Goal: Task Accomplishment & Management: Complete application form

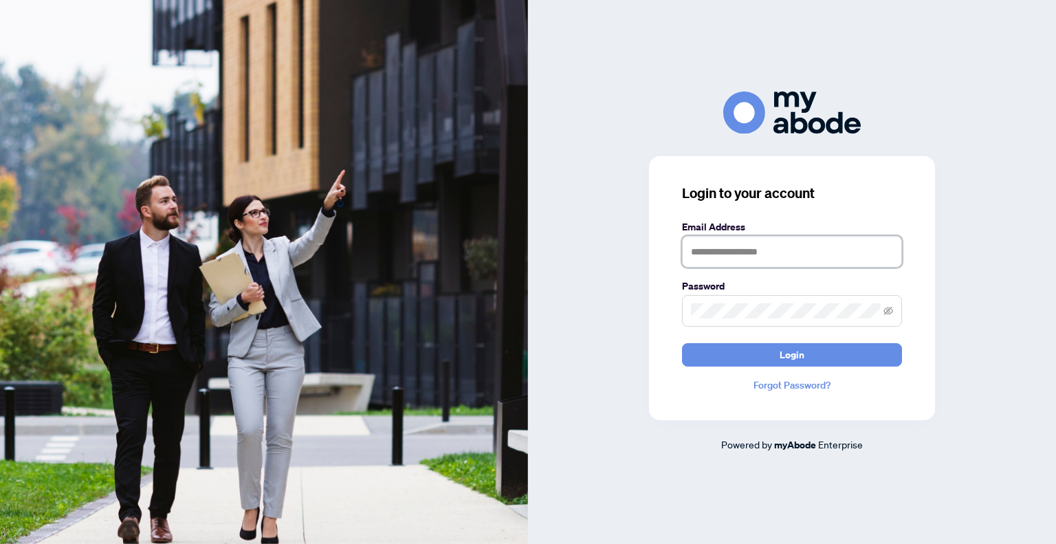
click at [737, 241] on input "text" at bounding box center [792, 252] width 220 height 32
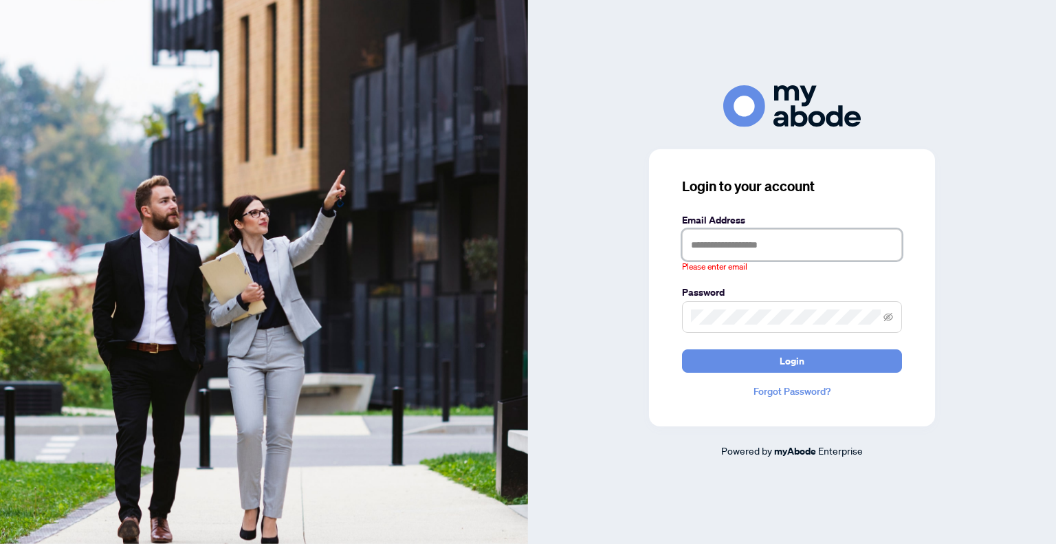
type input "**********"
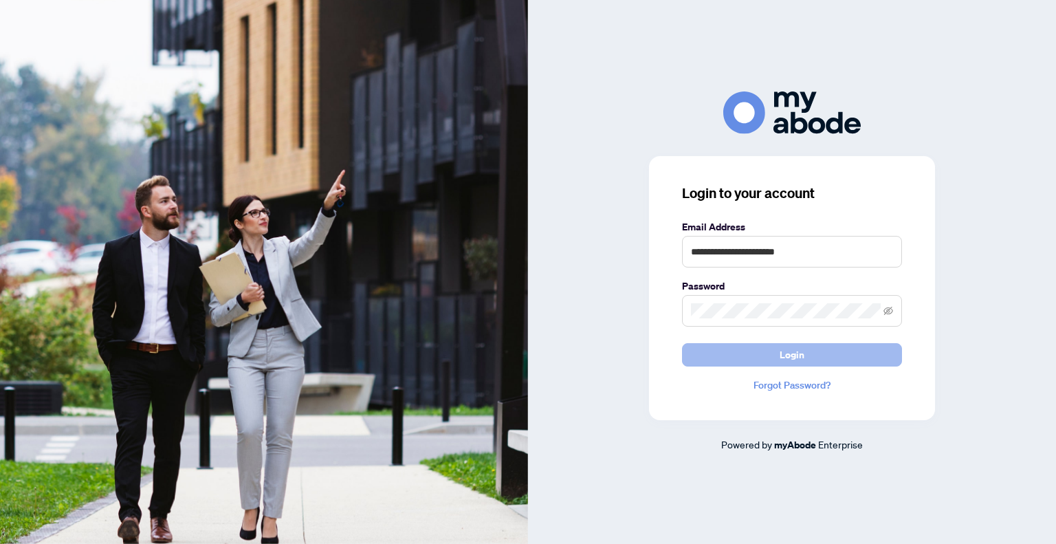
click at [753, 349] on button "Login" at bounding box center [792, 354] width 220 height 23
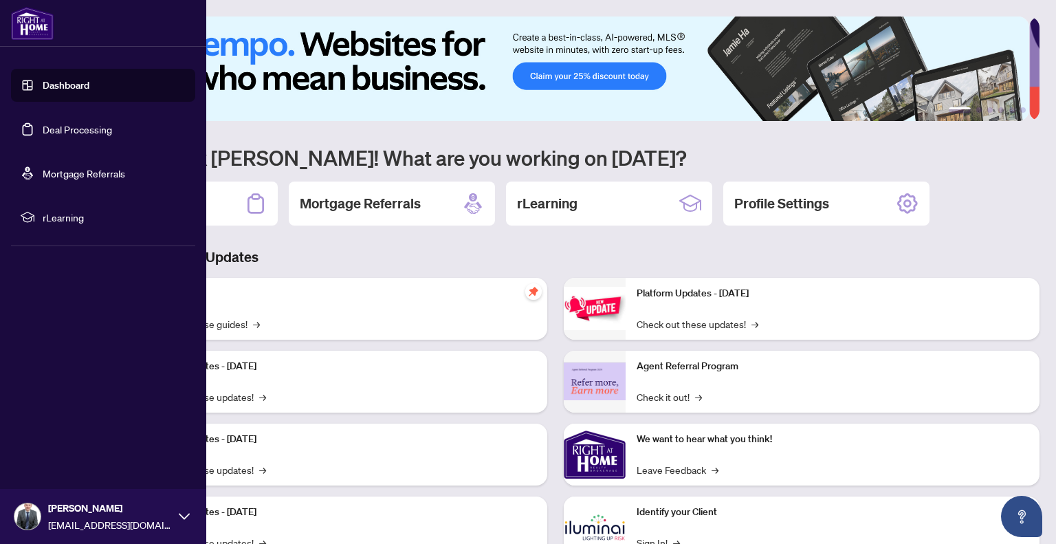
click at [43, 129] on link "Deal Processing" at bounding box center [77, 129] width 69 height 12
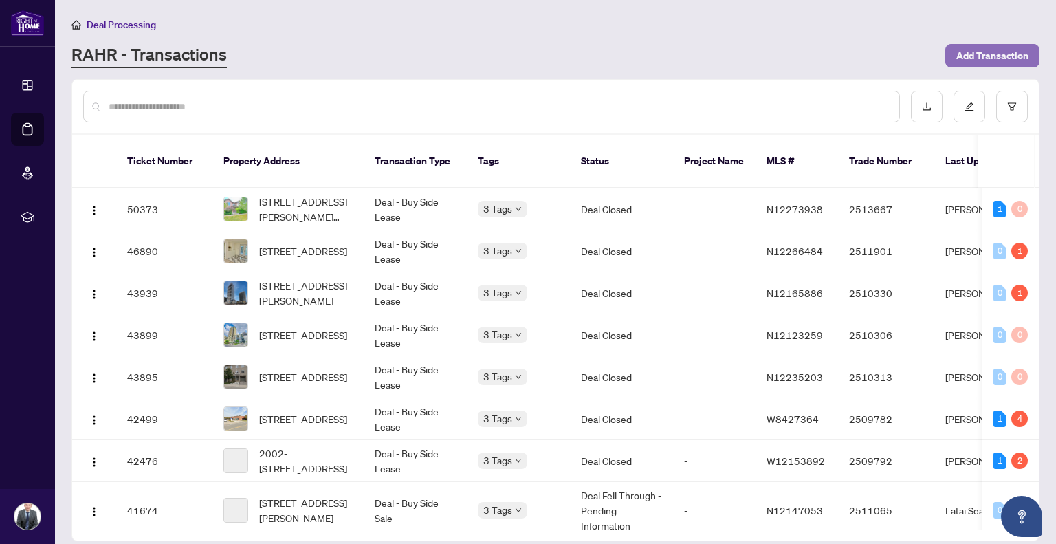
click at [990, 54] on span "Add Transaction" at bounding box center [993, 56] width 72 height 22
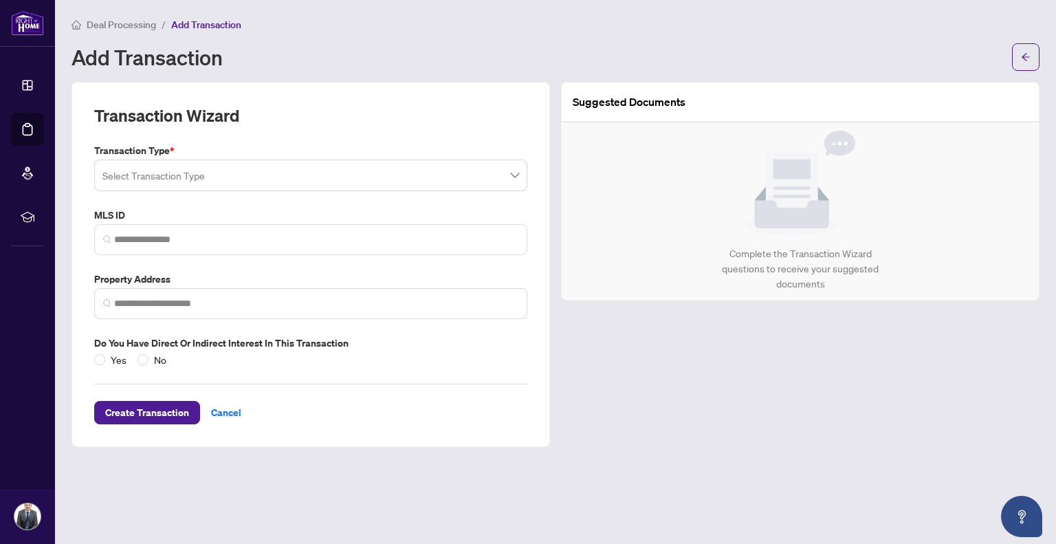
click at [314, 187] on input "search" at bounding box center [304, 177] width 404 height 30
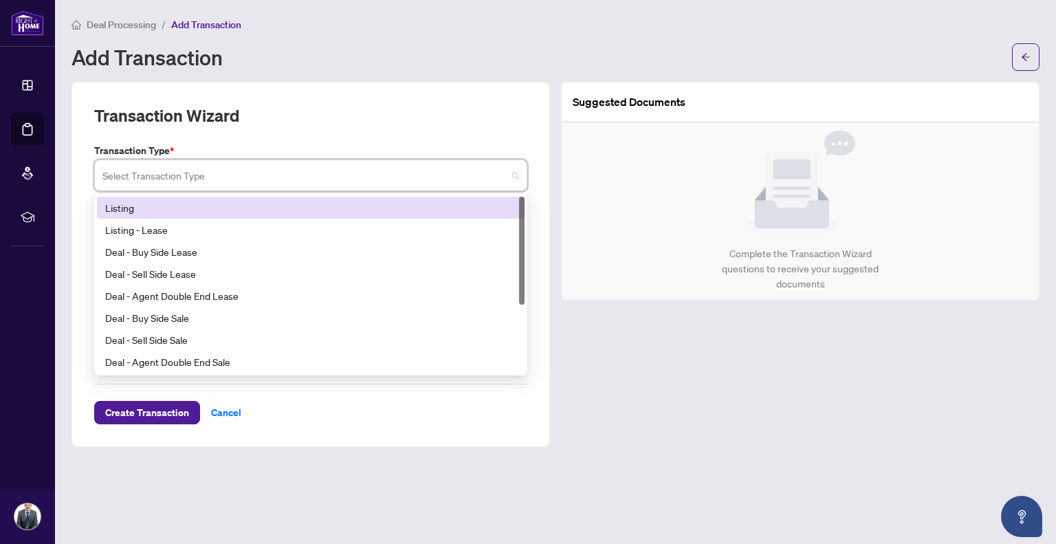
click at [156, 204] on div "Listing" at bounding box center [310, 207] width 411 height 15
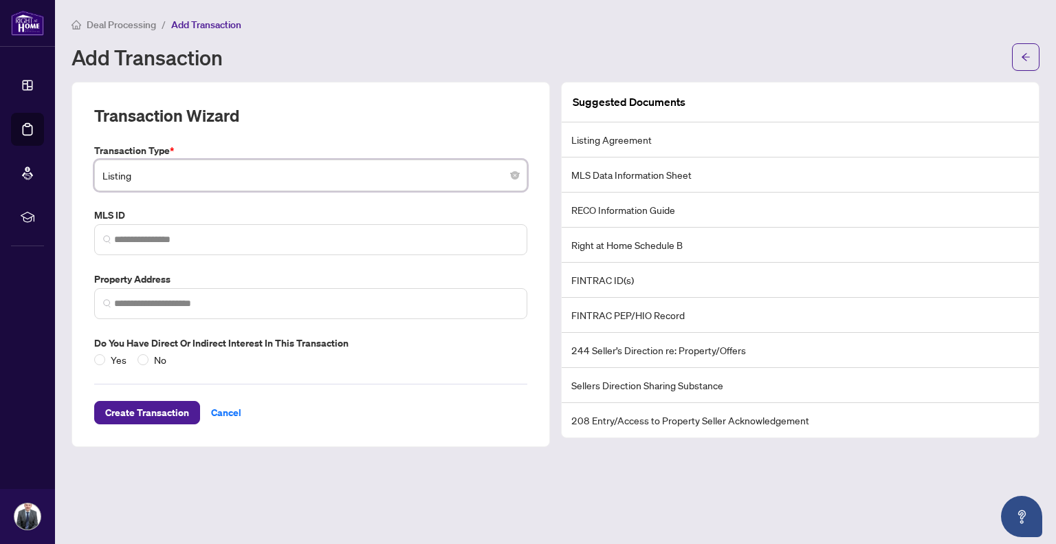
click at [322, 181] on span "Listing" at bounding box center [310, 175] width 417 height 26
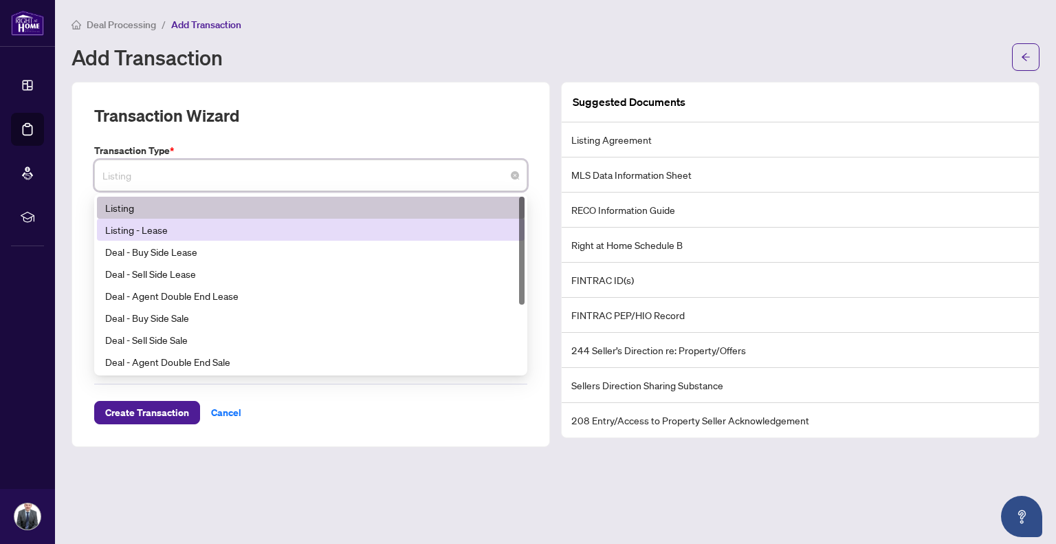
click at [155, 225] on div "Listing - Lease" at bounding box center [310, 229] width 411 height 15
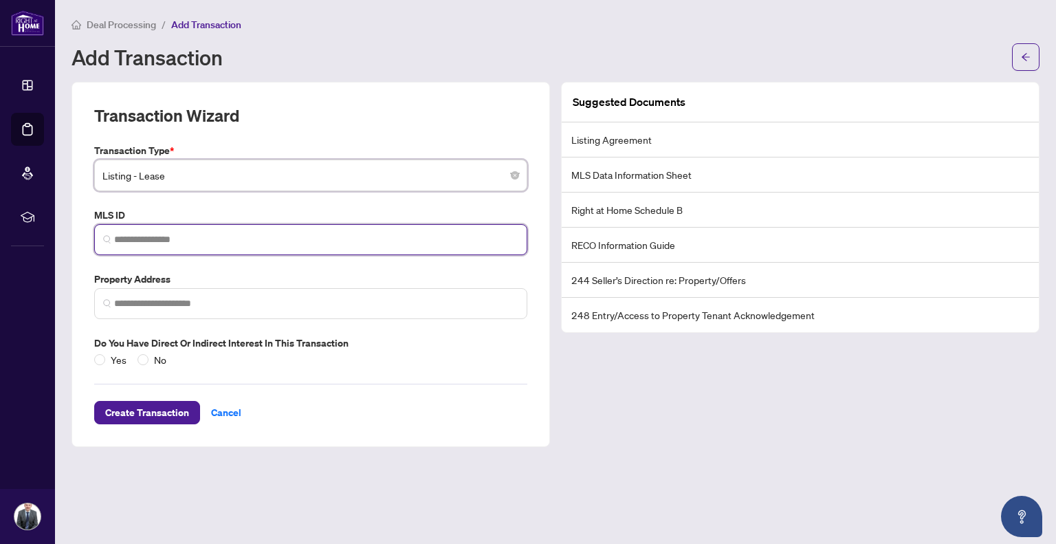
click at [175, 243] on input "search" at bounding box center [316, 239] width 404 height 14
paste input "*********"
type input "*********"
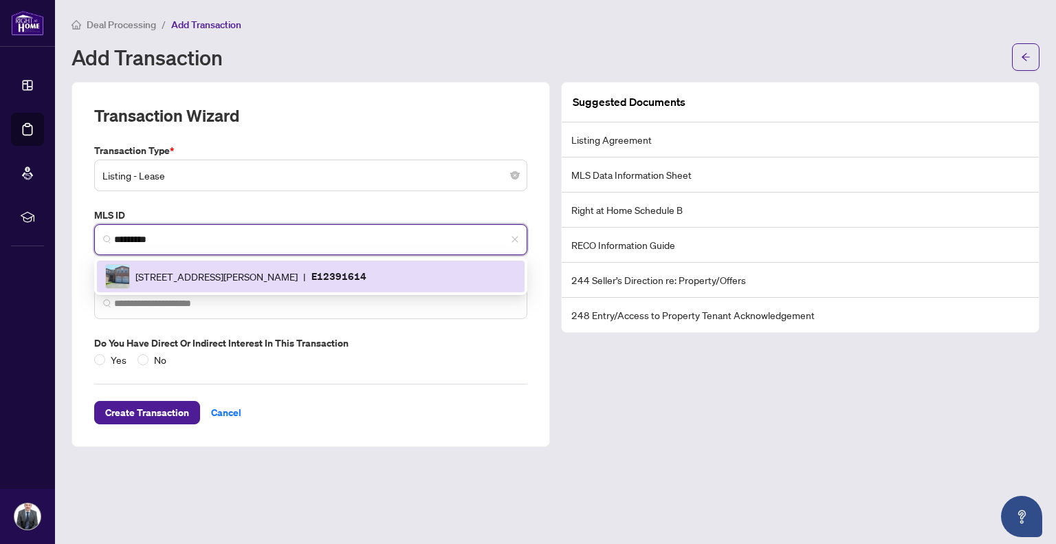
click at [261, 269] on span "[STREET_ADDRESS][PERSON_NAME]" at bounding box center [216, 276] width 162 height 15
type input "**********"
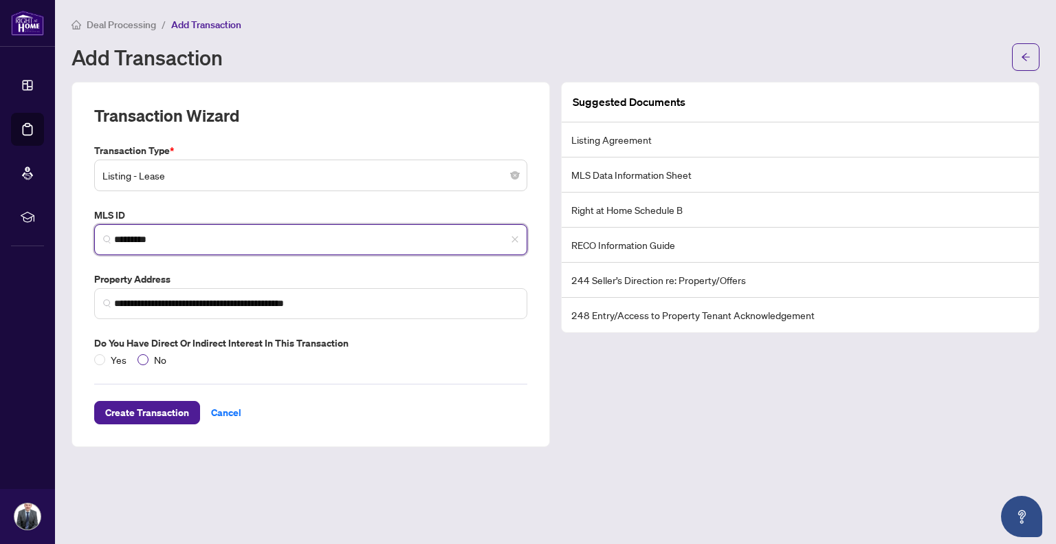
type input "*********"
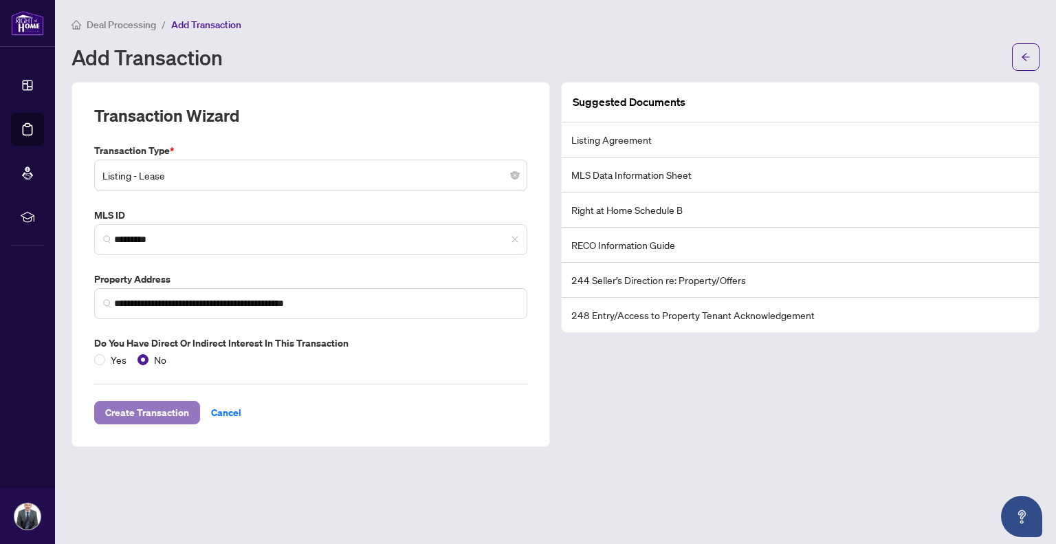
click at [157, 405] on span "Create Transaction" at bounding box center [147, 413] width 84 height 22
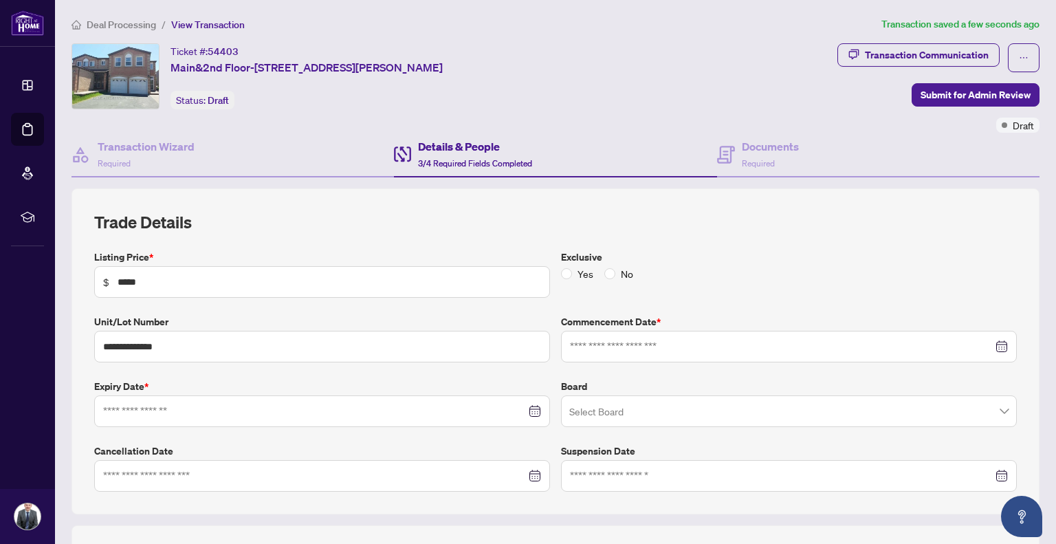
type input "**********"
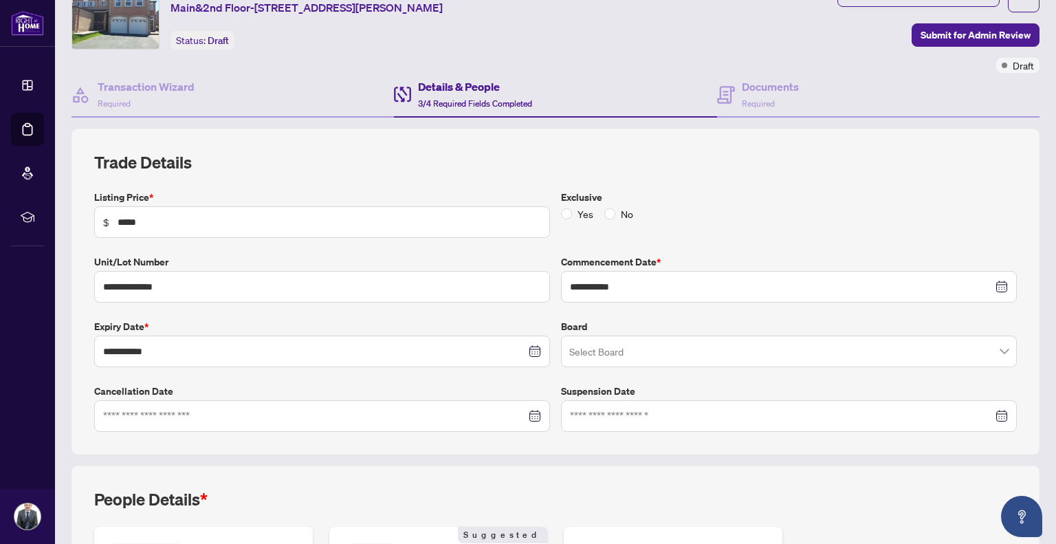
scroll to position [69, 0]
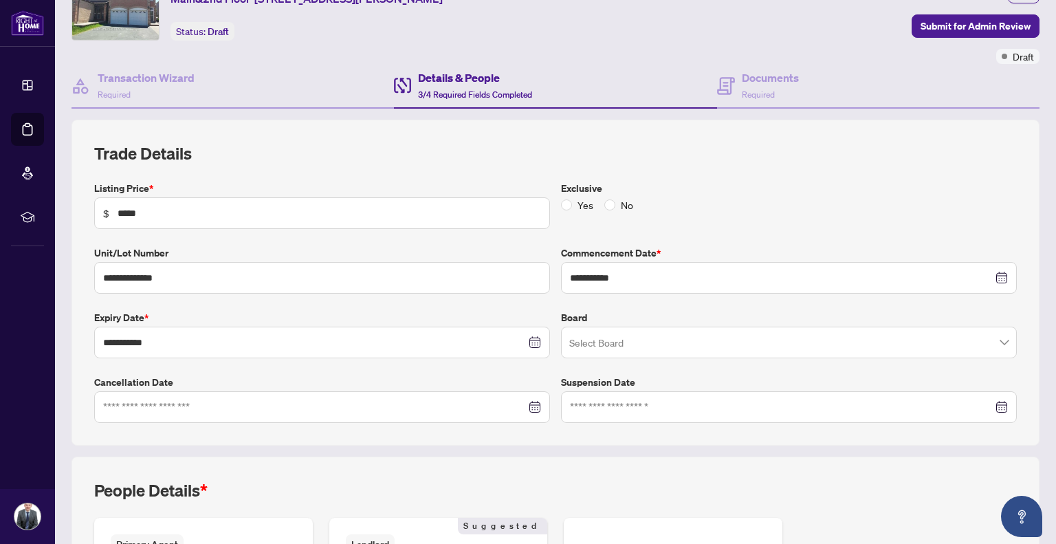
click at [775, 338] on input "search" at bounding box center [782, 344] width 427 height 30
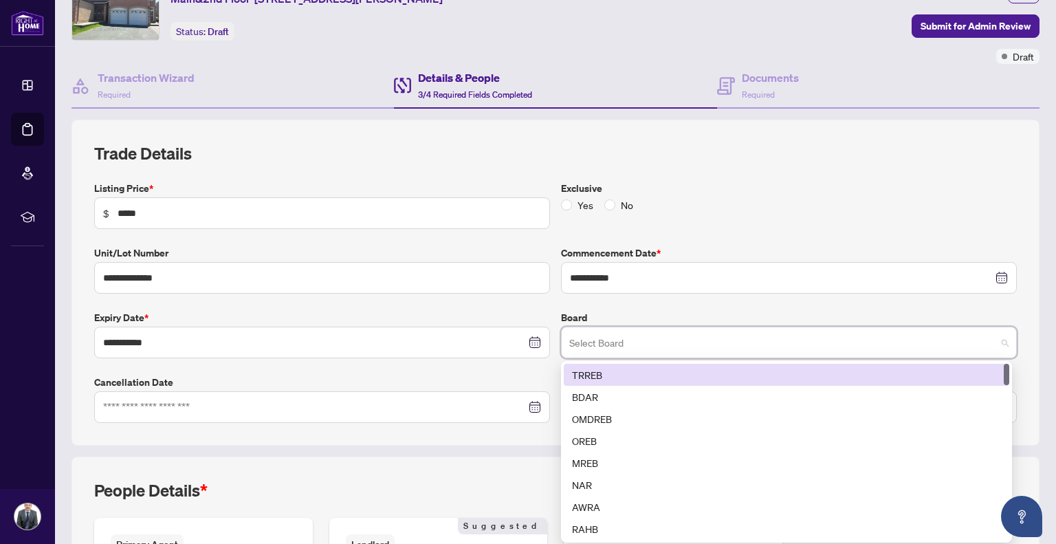
click at [590, 371] on div "TRREB" at bounding box center [786, 374] width 429 height 15
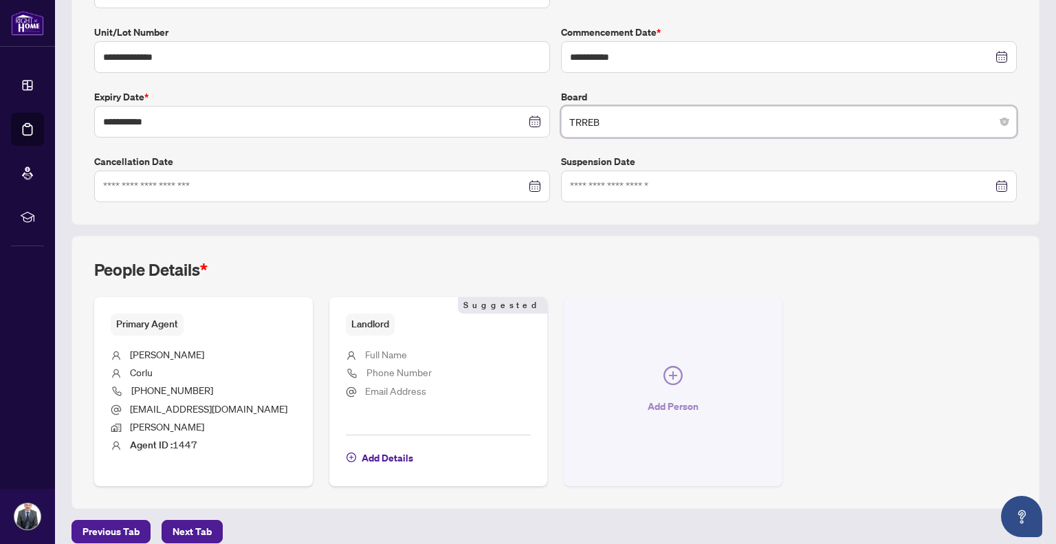
scroll to position [302, 0]
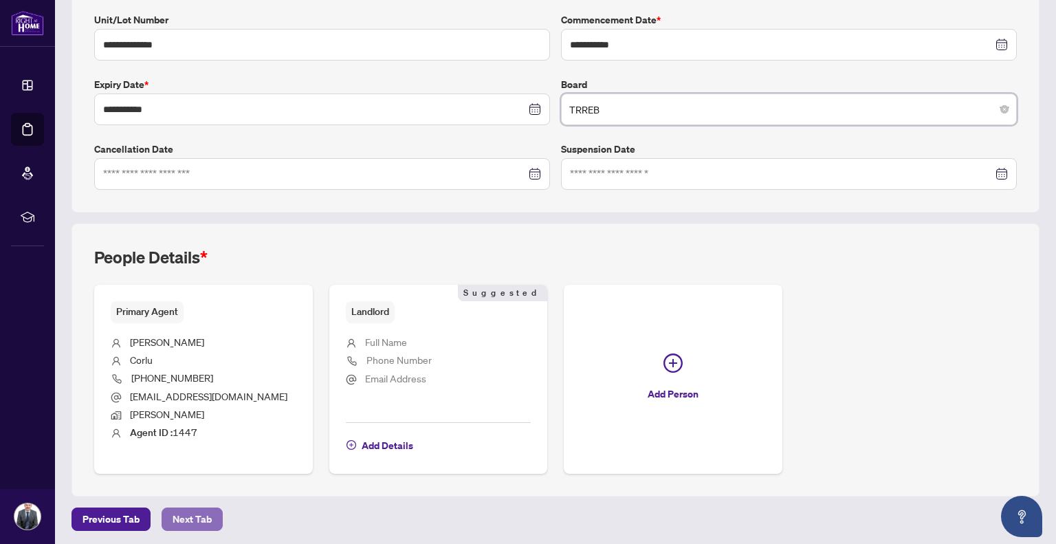
click at [195, 508] on span "Next Tab" at bounding box center [192, 519] width 39 height 22
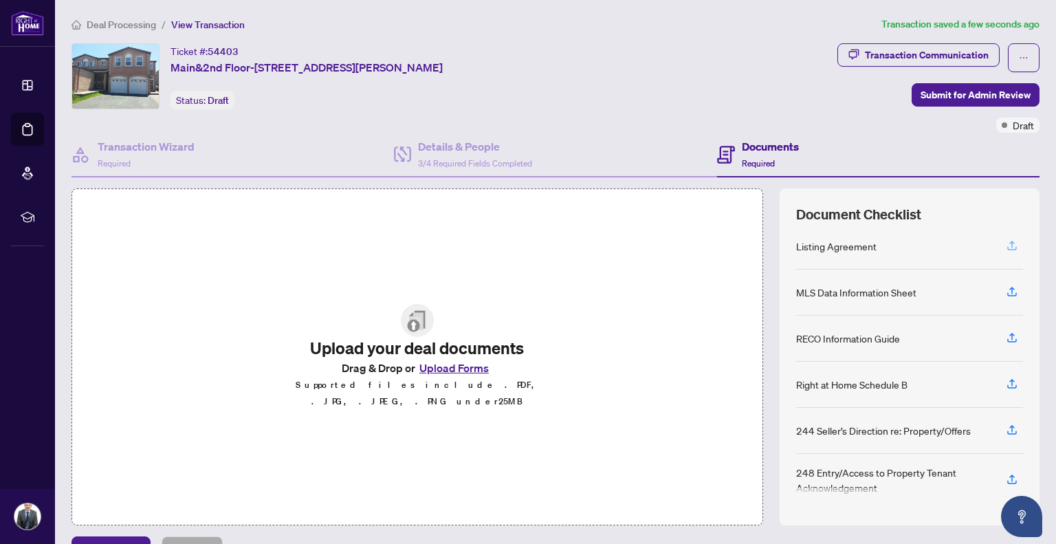
click at [1006, 241] on icon "button" at bounding box center [1012, 245] width 12 height 12
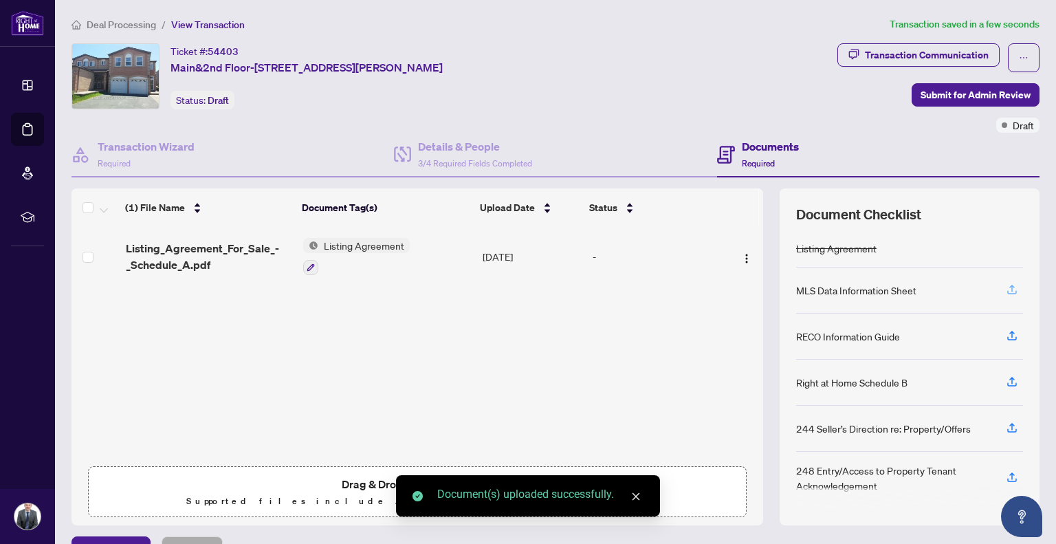
click at [1006, 285] on icon "button" at bounding box center [1012, 289] width 12 height 12
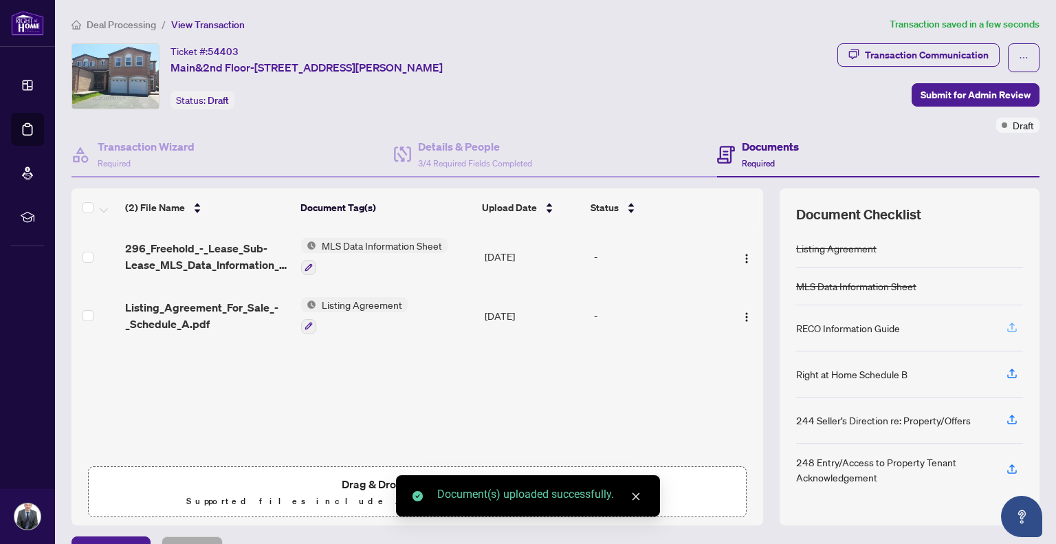
click at [1006, 318] on span "button" at bounding box center [1012, 328] width 12 height 22
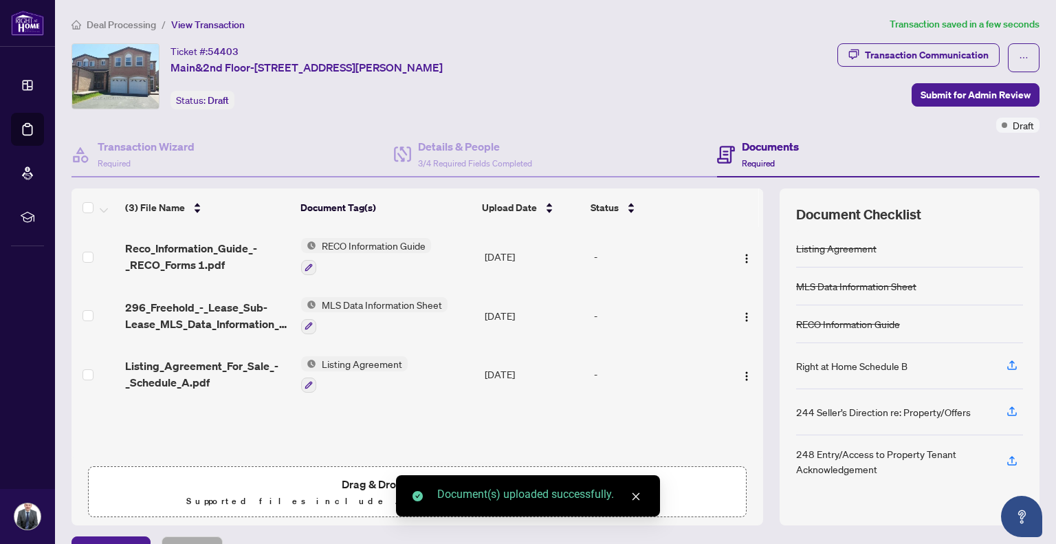
scroll to position [30, 0]
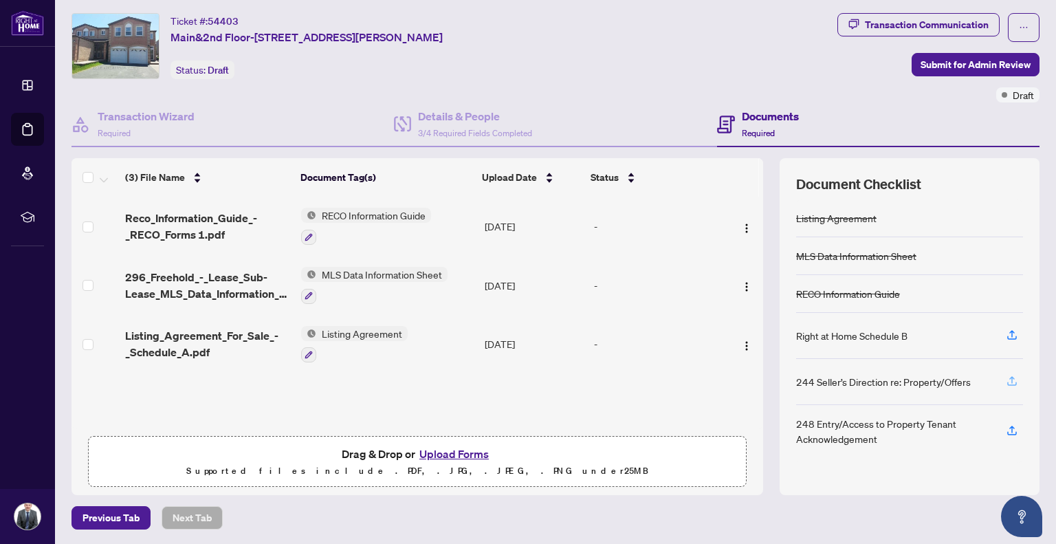
click at [1006, 383] on icon "button" at bounding box center [1012, 381] width 12 height 12
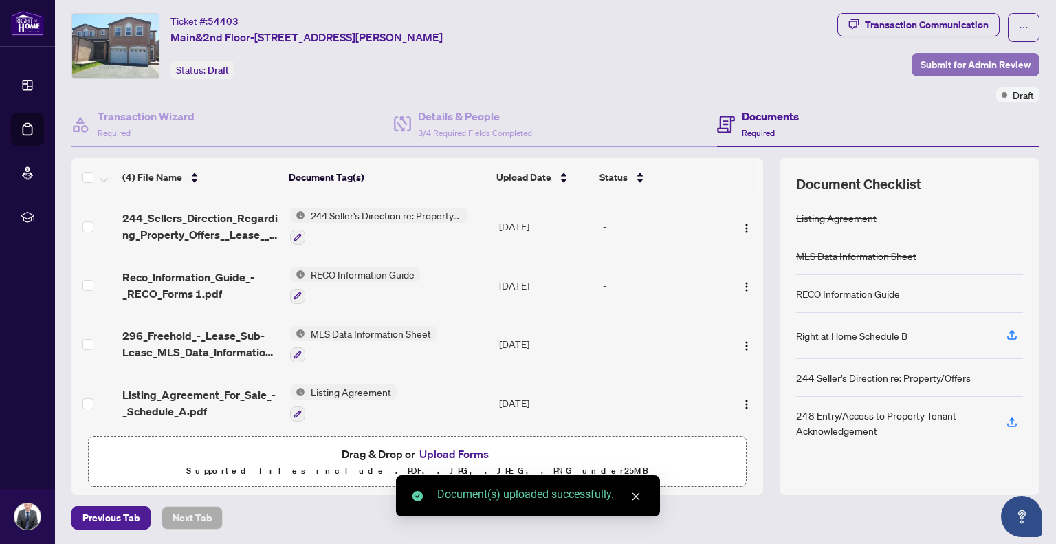
click at [973, 63] on span "Submit for Admin Review" at bounding box center [976, 65] width 110 height 22
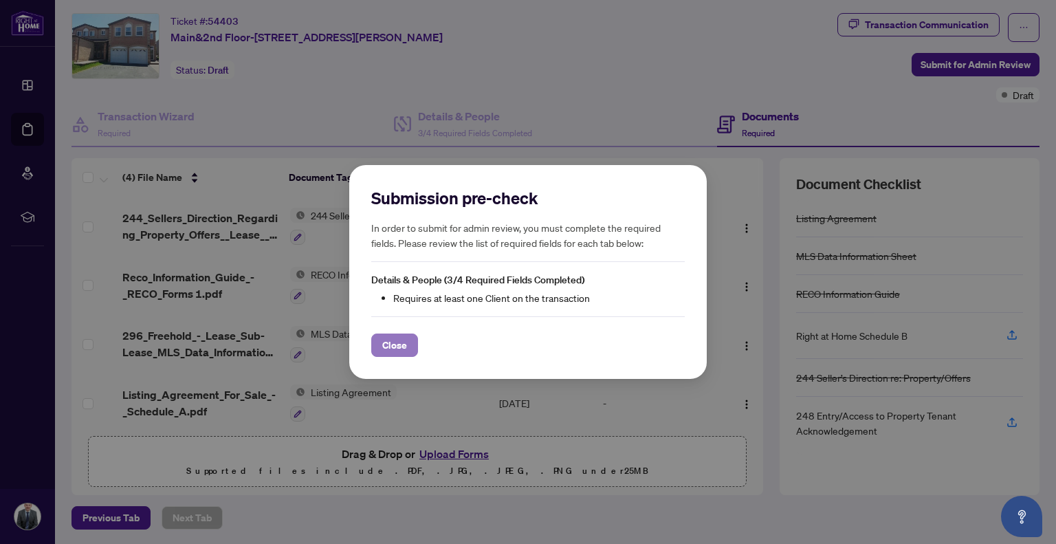
click at [393, 340] on span "Close" at bounding box center [394, 345] width 25 height 22
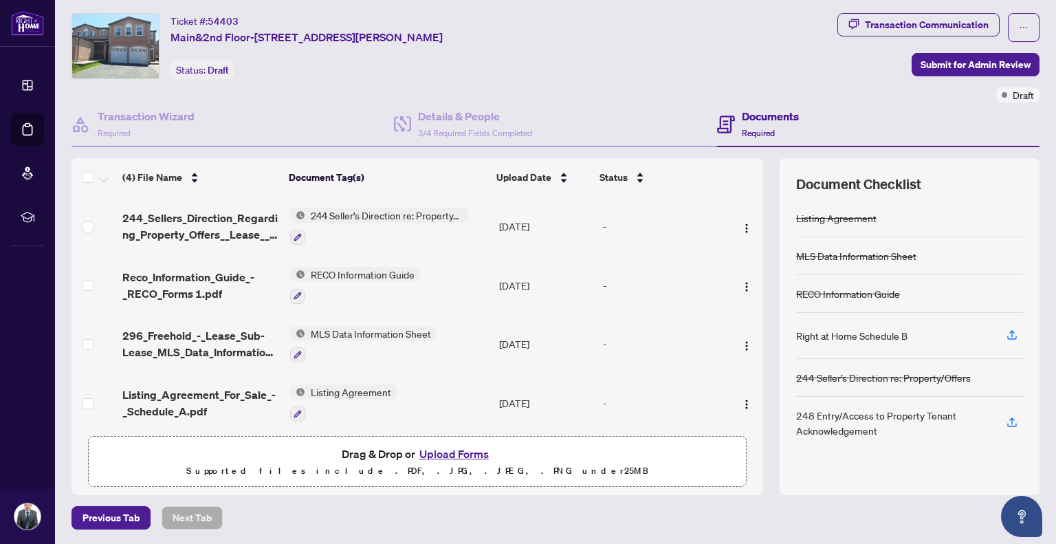
click at [745, 120] on h4 "Documents" at bounding box center [770, 116] width 57 height 17
click at [746, 124] on div "Documents Required" at bounding box center [770, 124] width 57 height 32
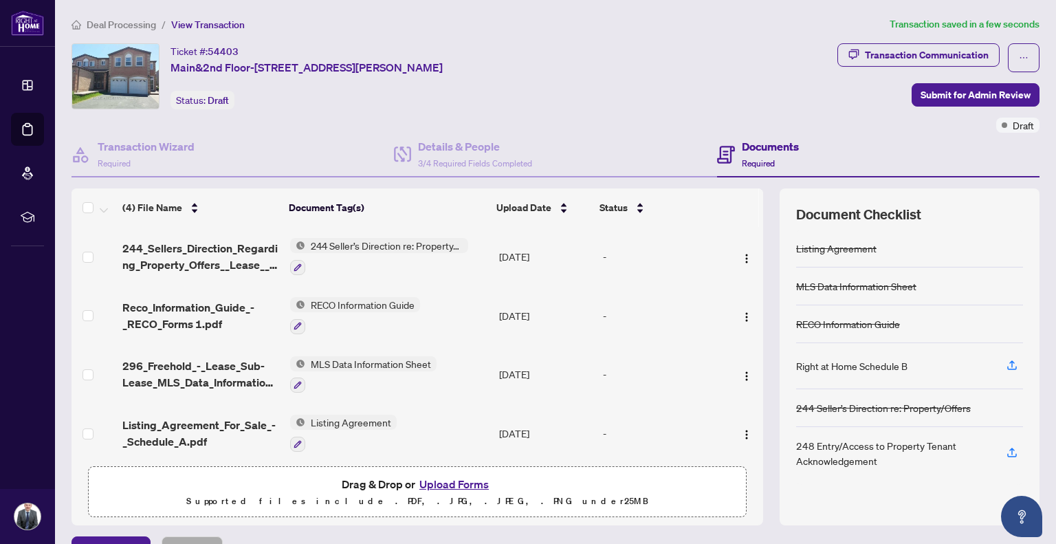
click at [729, 147] on div "Documents Required" at bounding box center [758, 154] width 82 height 32
click at [175, 152] on h4 "Transaction Wizard" at bounding box center [146, 146] width 97 height 17
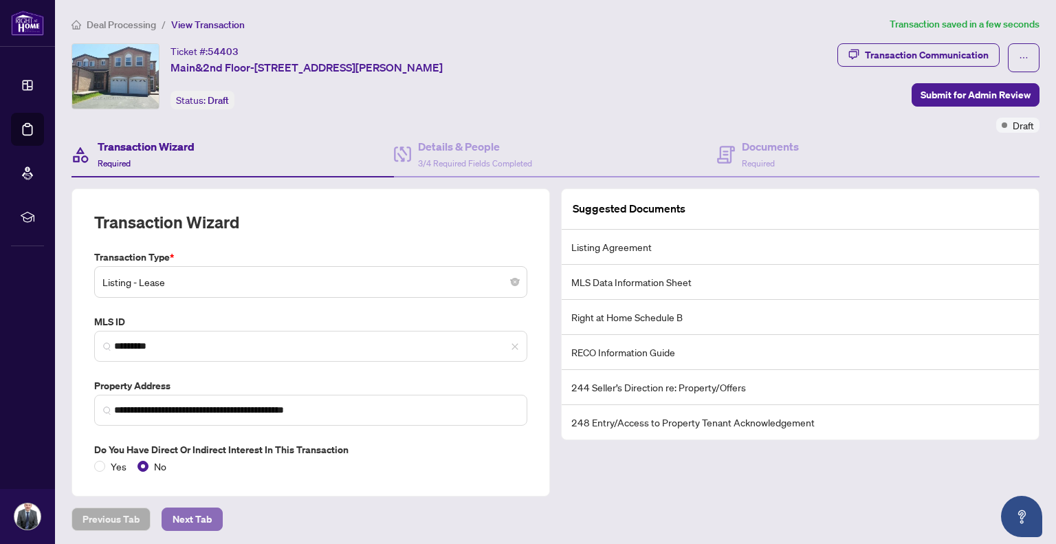
click at [189, 520] on span "Next Tab" at bounding box center [192, 519] width 39 height 22
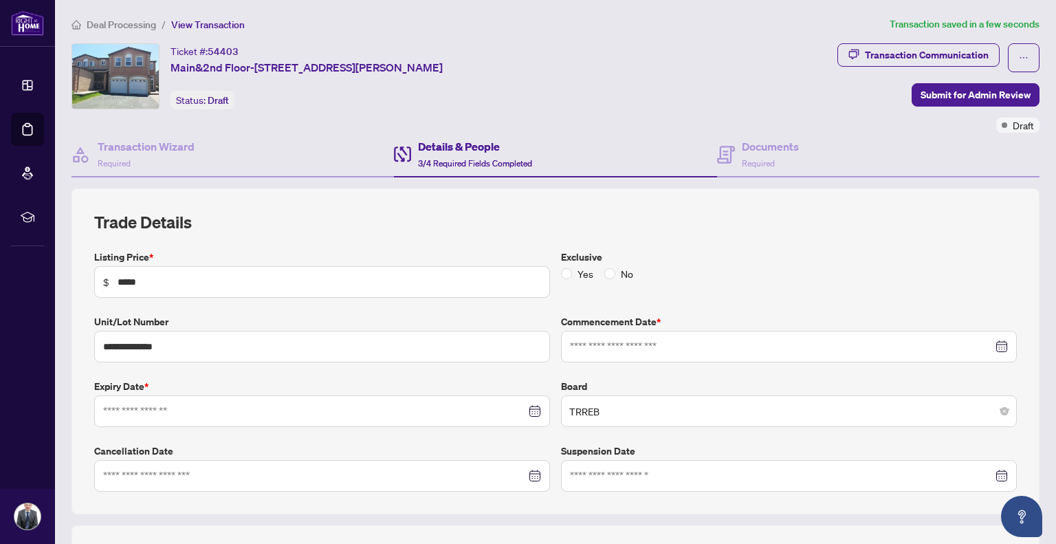
type input "**********"
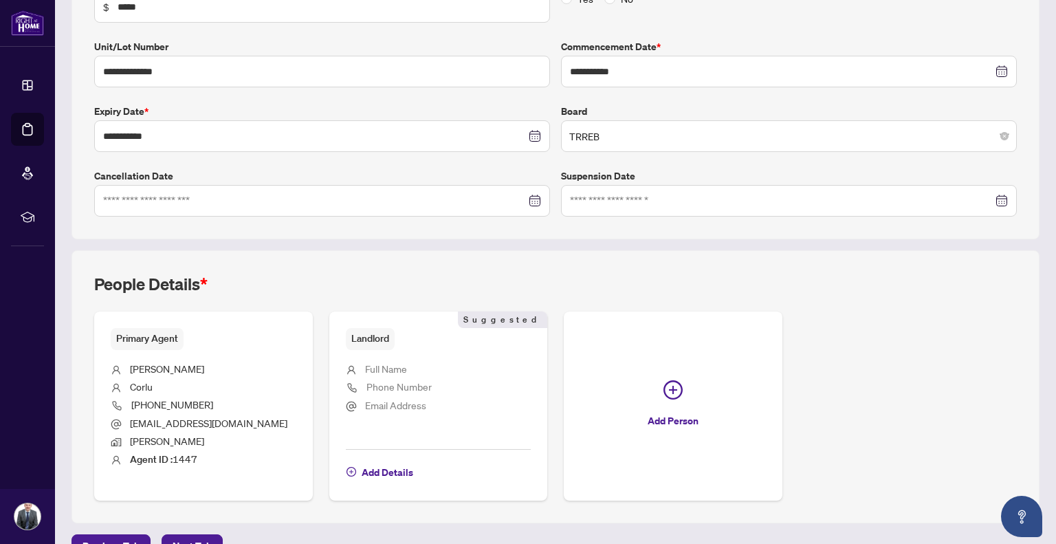
scroll to position [302, 0]
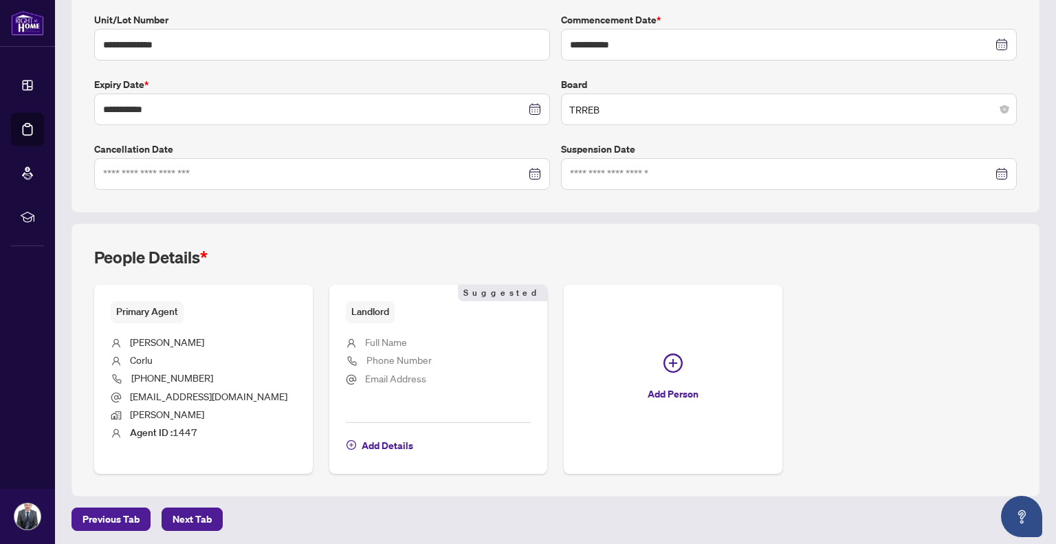
click at [404, 336] on span "Full Name" at bounding box center [386, 342] width 42 height 12
click at [391, 339] on span "Full Name" at bounding box center [386, 342] width 42 height 12
click at [424, 334] on li "Full Name" at bounding box center [439, 343] width 186 height 18
click at [389, 442] on span "Add Details" at bounding box center [388, 446] width 52 height 22
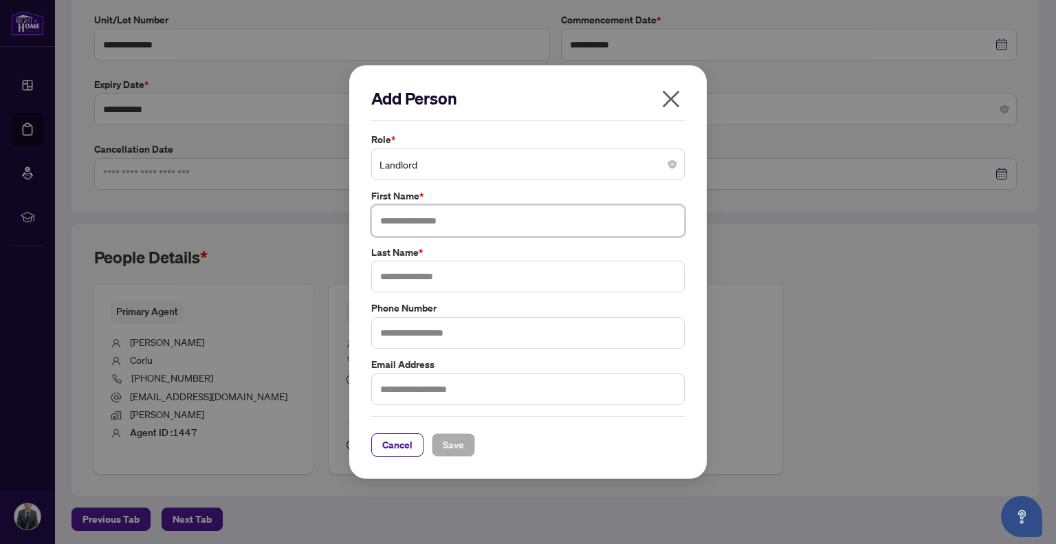
click at [448, 218] on input "text" at bounding box center [528, 221] width 314 height 32
type input "*******"
type input "****"
click at [451, 445] on span "Save" at bounding box center [453, 445] width 21 height 22
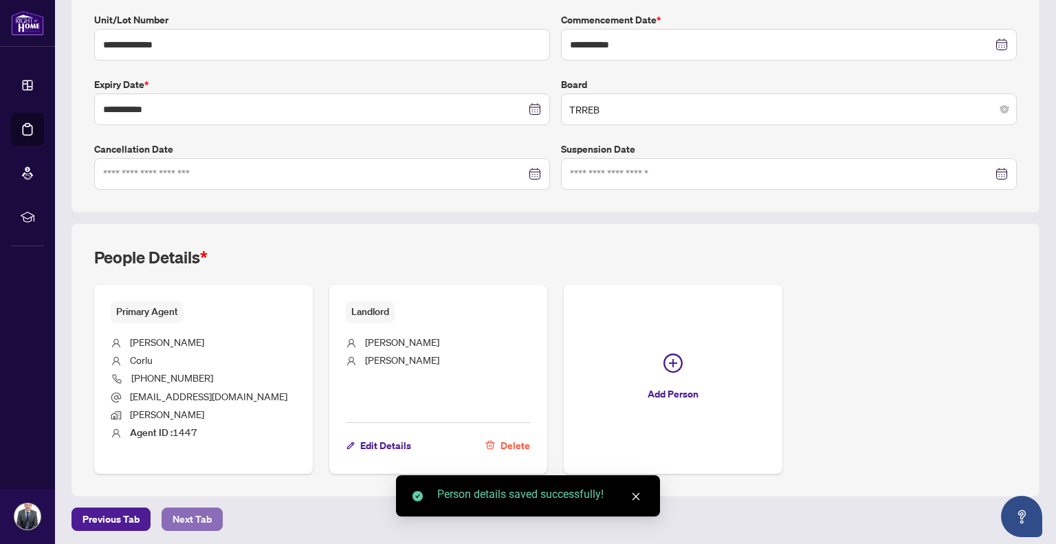
click at [190, 508] on span "Next Tab" at bounding box center [192, 519] width 39 height 22
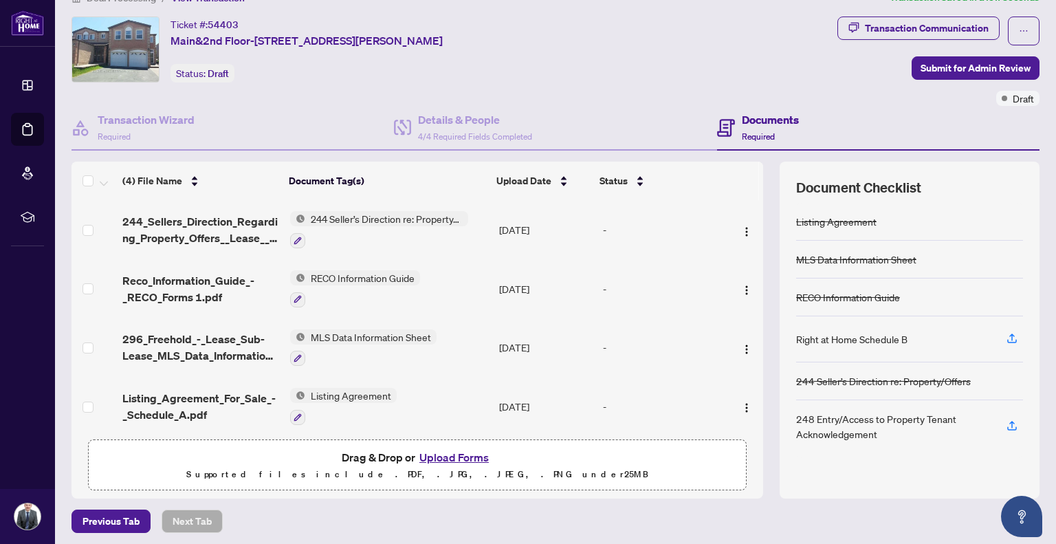
scroll to position [30, 0]
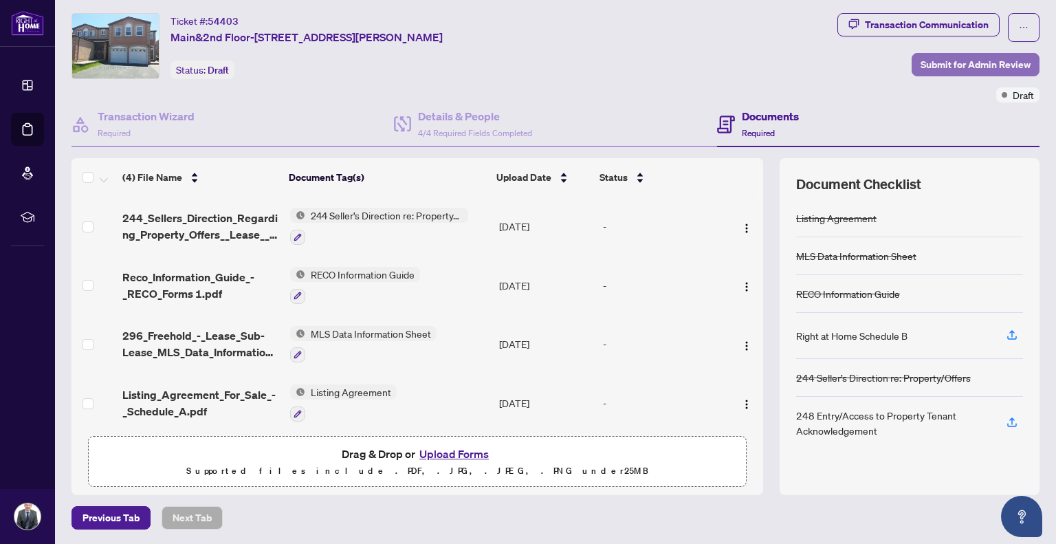
click at [960, 60] on span "Submit for Admin Review" at bounding box center [976, 65] width 110 height 22
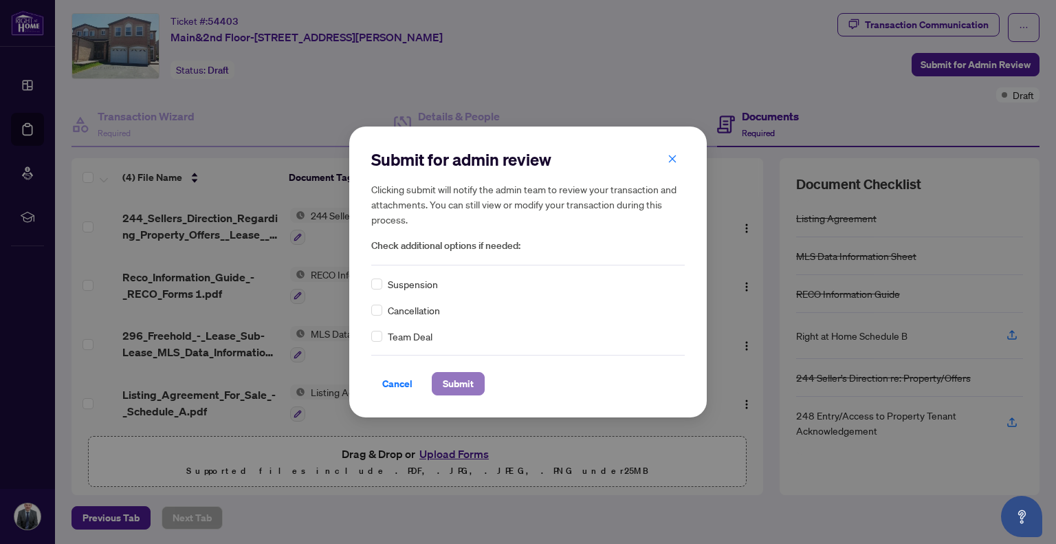
click at [455, 379] on span "Submit" at bounding box center [458, 384] width 31 height 22
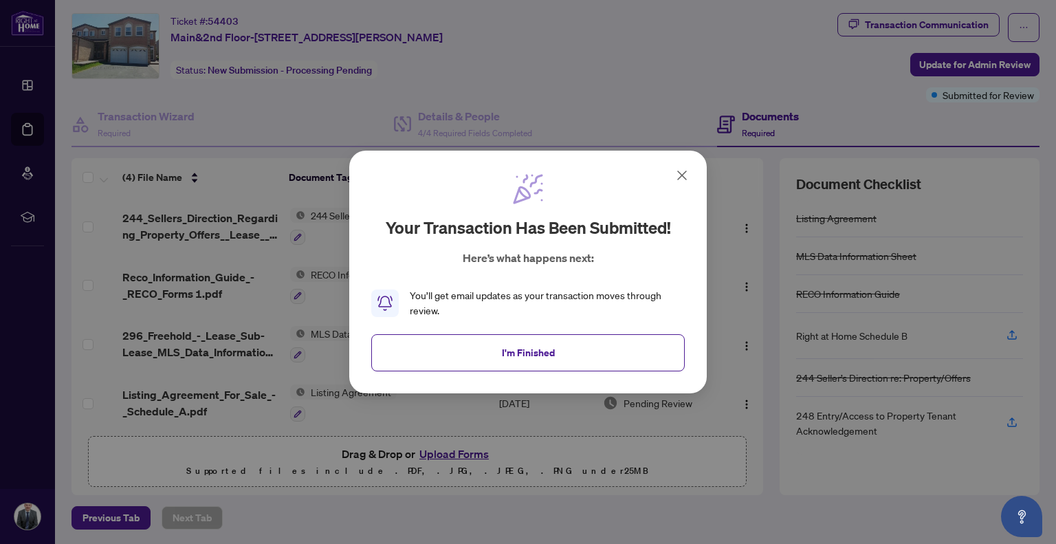
click at [514, 356] on span "I'm Finished" at bounding box center [528, 353] width 53 height 22
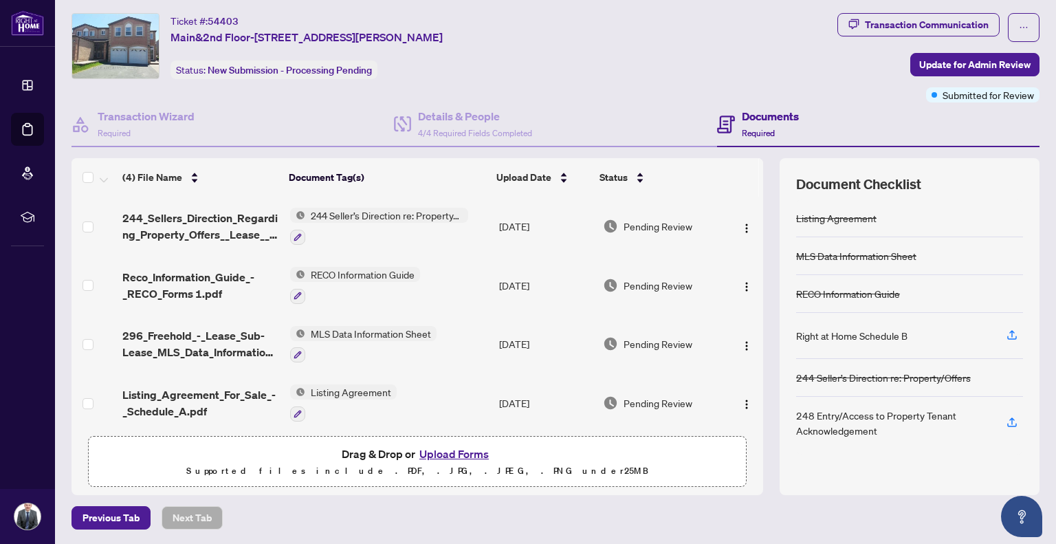
scroll to position [0, 0]
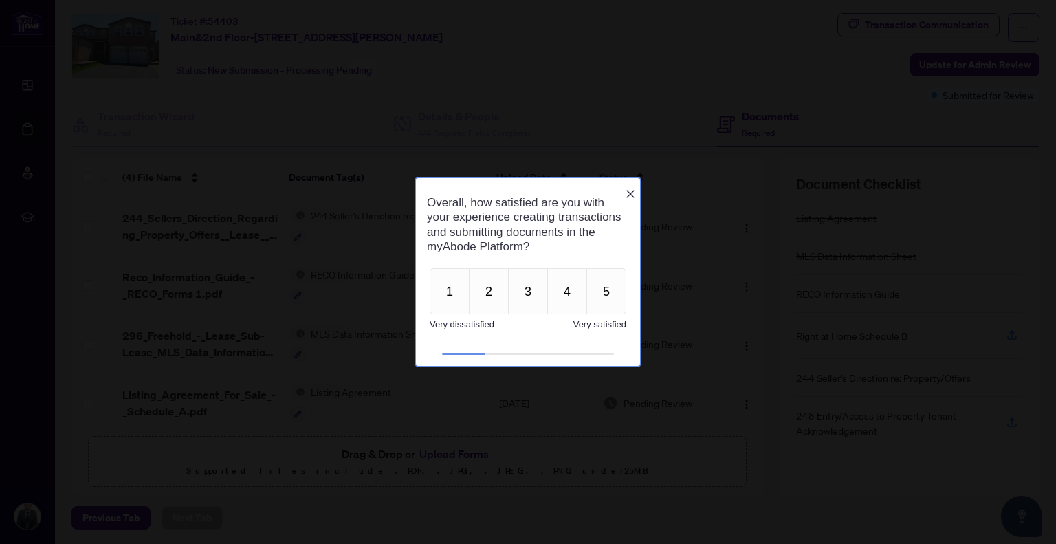
click at [635, 188] on icon "Close button" at bounding box center [630, 193] width 11 height 11
